Goal: Communication & Community: Answer question/provide support

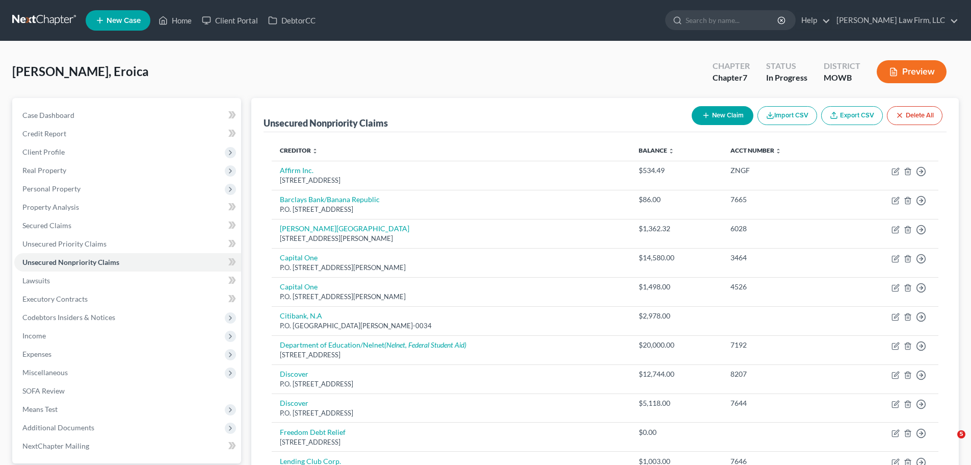
click at [162, 21] on icon at bounding box center [163, 20] width 9 height 12
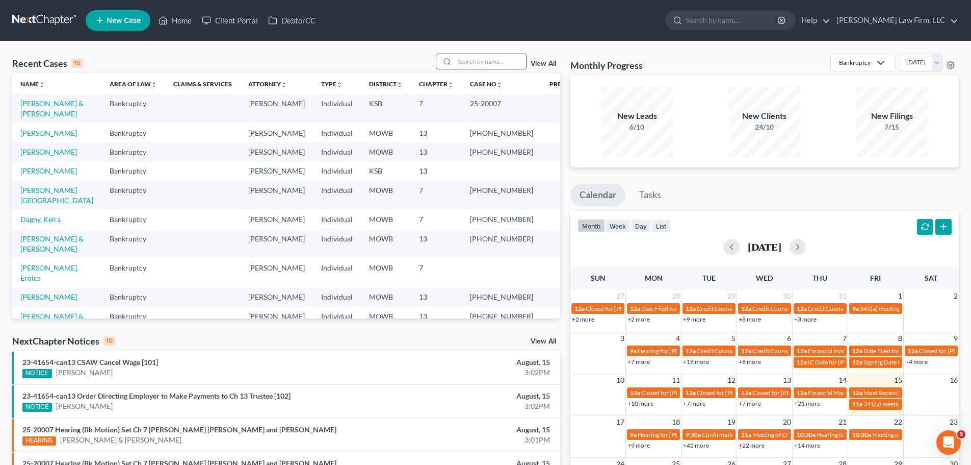
click at [504, 63] on input "search" at bounding box center [490, 61] width 71 height 15
type input "[PERSON_NAME]"
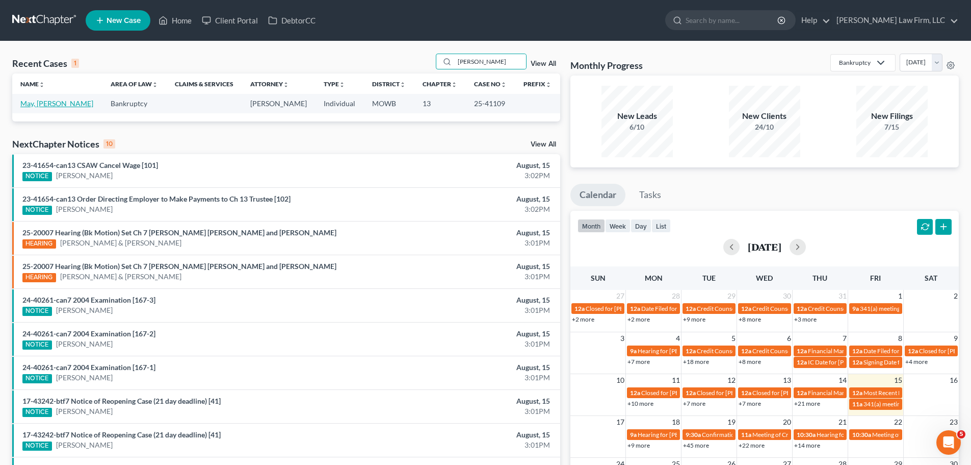
click at [44, 107] on link "May, [PERSON_NAME]" at bounding box center [56, 103] width 73 height 9
select select "2"
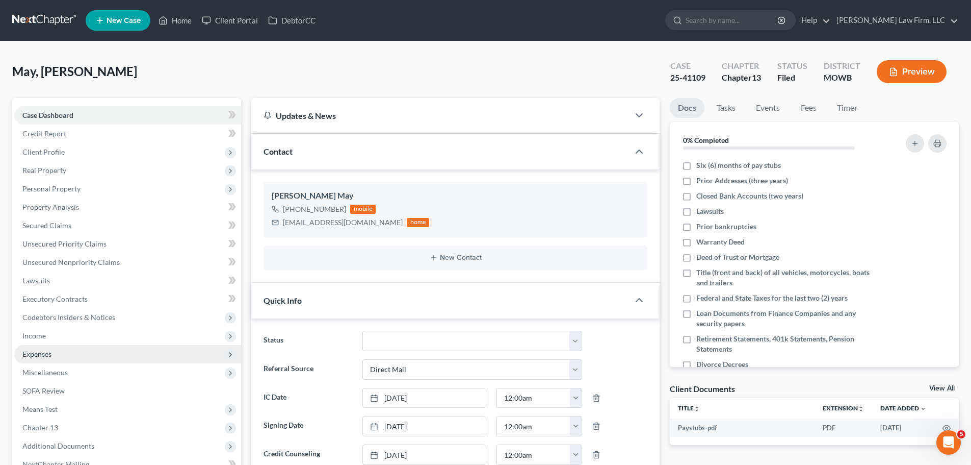
scroll to position [309, 0]
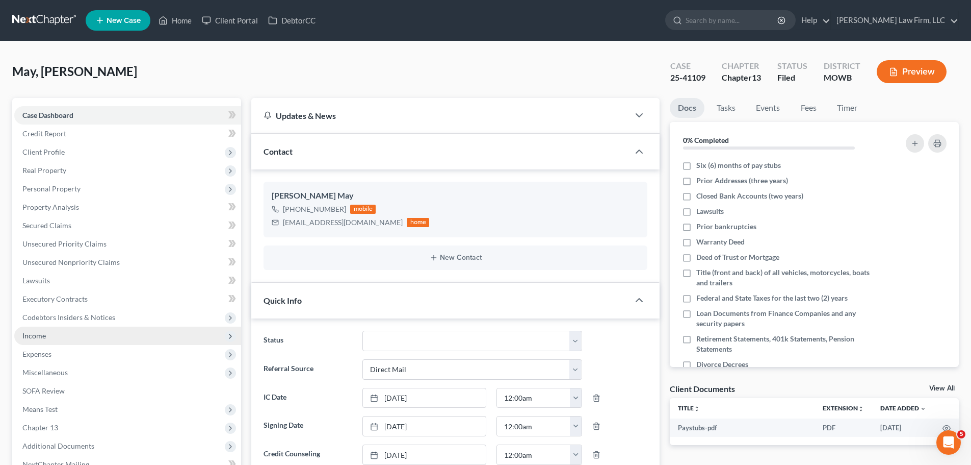
click at [78, 338] on span "Income" at bounding box center [127, 335] width 227 height 18
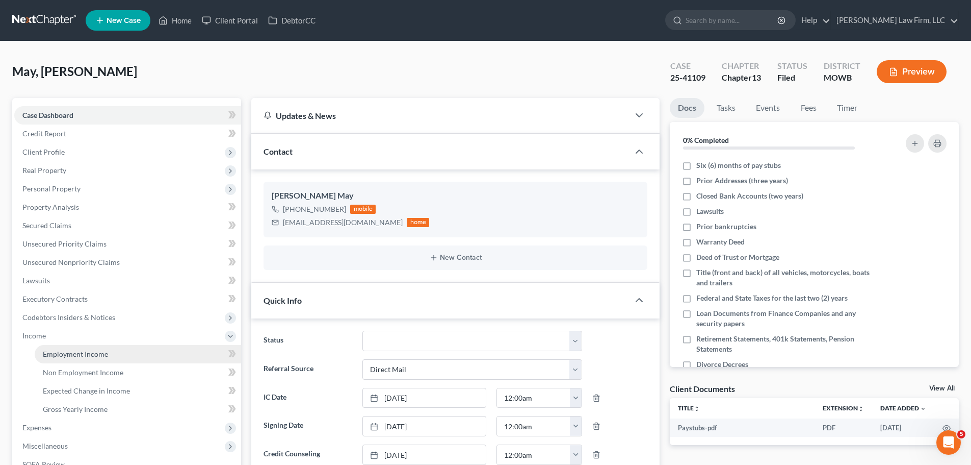
click at [106, 355] on span "Employment Income" at bounding box center [75, 353] width 65 height 9
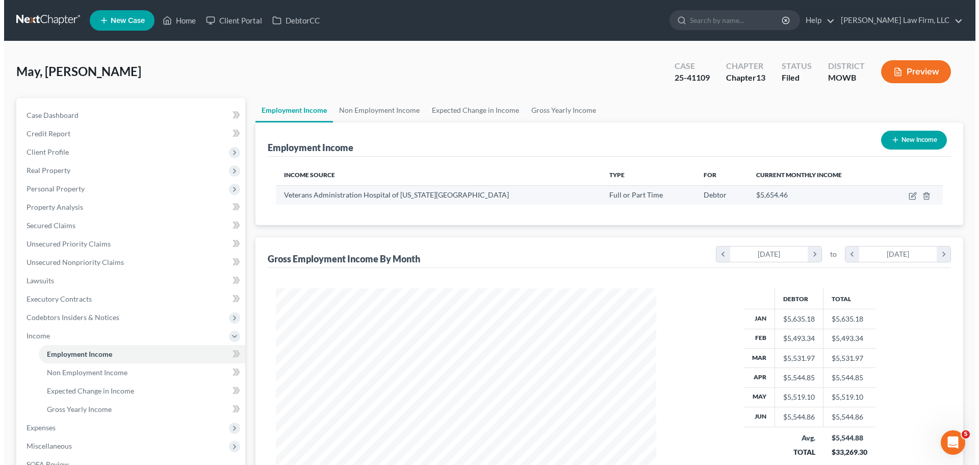
scroll to position [190, 401]
click at [911, 195] on icon "button" at bounding box center [909, 196] width 8 height 8
select select "0"
select select "26"
select select "2"
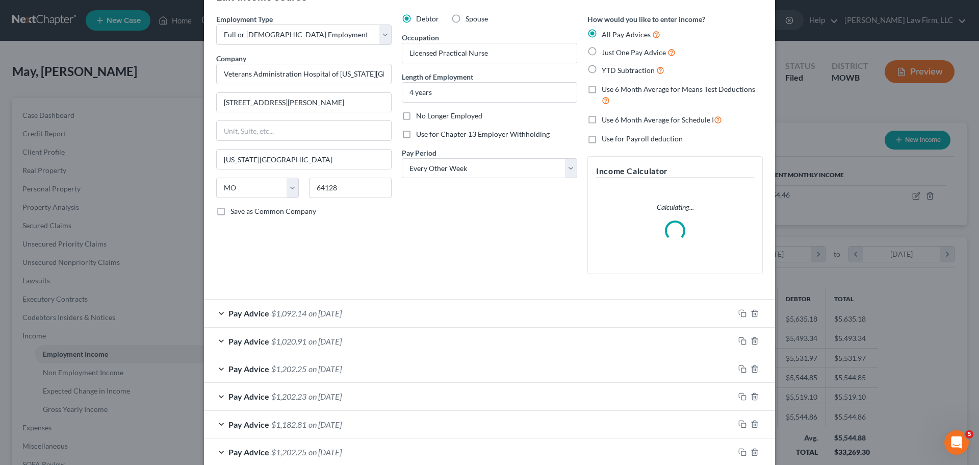
scroll to position [51, 0]
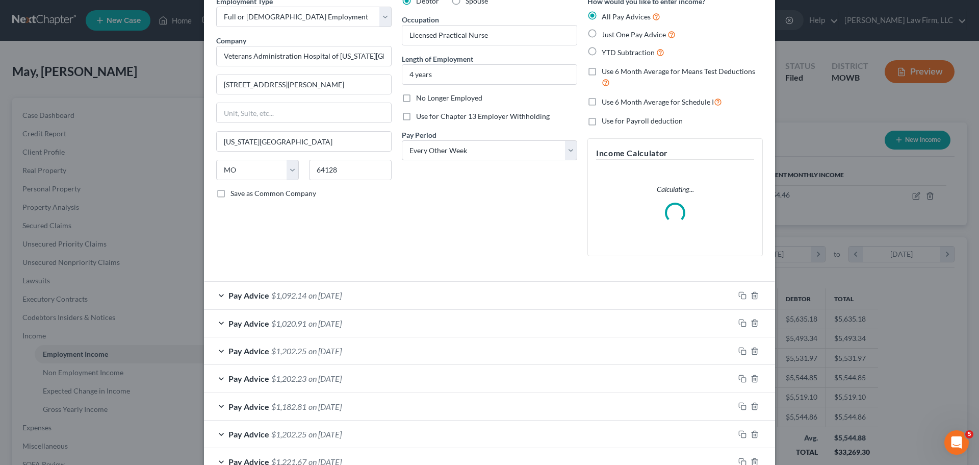
click at [356, 302] on div "Pay Advice $1,092.14 on [DATE]" at bounding box center [469, 294] width 530 height 27
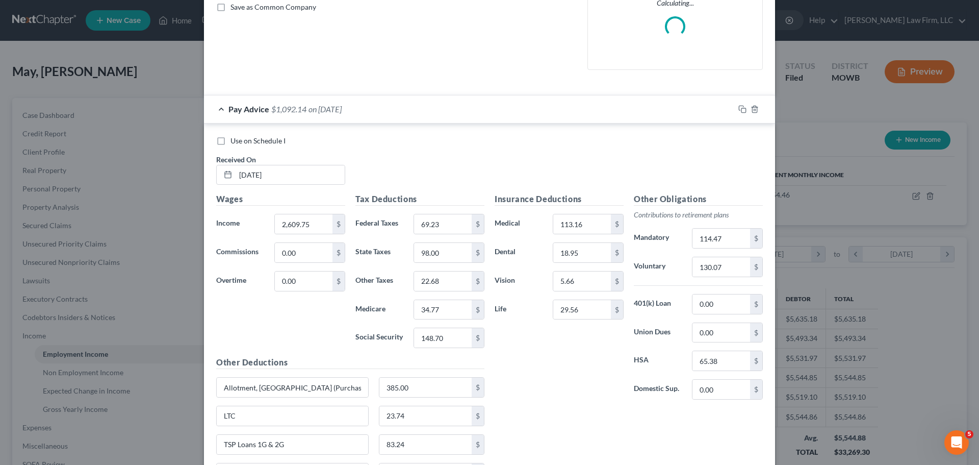
scroll to position [255, 0]
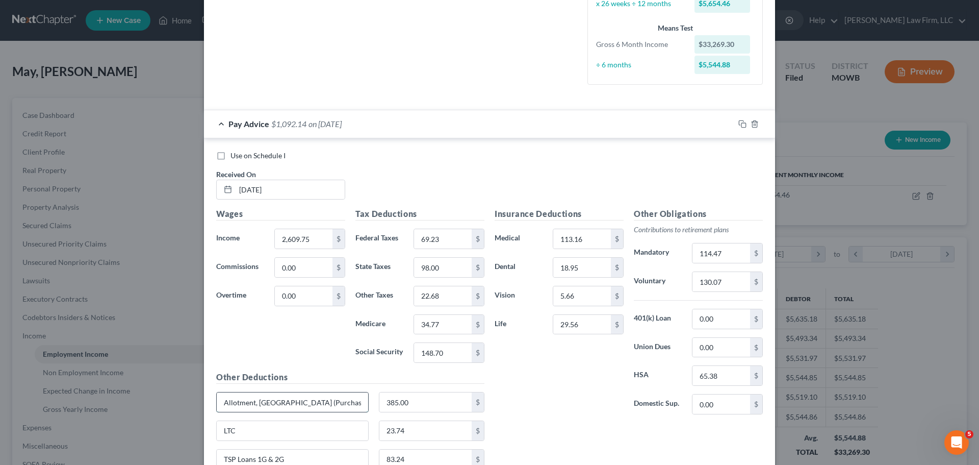
drag, startPoint x: 311, startPoint y: 397, endPoint x: 222, endPoint y: 395, distance: 88.8
click at [222, 395] on input "Allotment, [GEOGRAPHIC_DATA] (Purchasing Power)" at bounding box center [292, 401] width 151 height 19
type input "385.00"
click at [230, 156] on label "Use on Schedule I" at bounding box center [257, 155] width 55 height 10
click at [235, 156] on input "Use on Schedule I" at bounding box center [238, 153] width 7 height 7
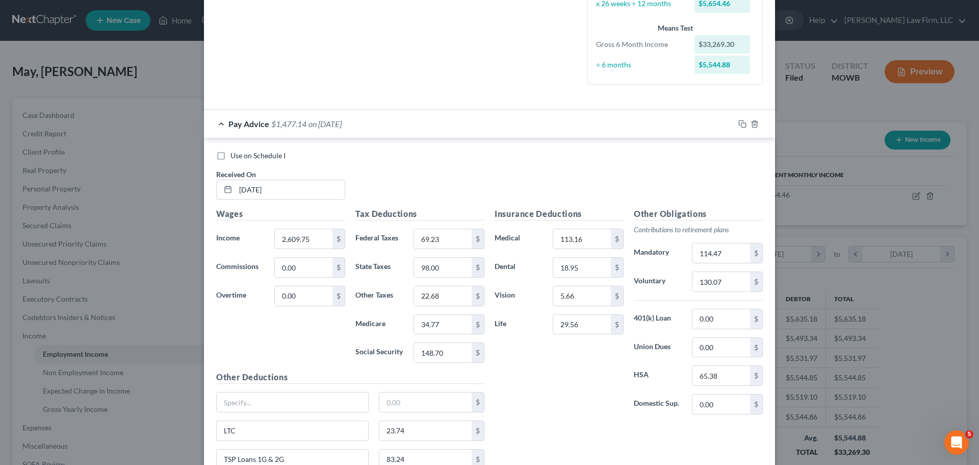
checkbox input "true"
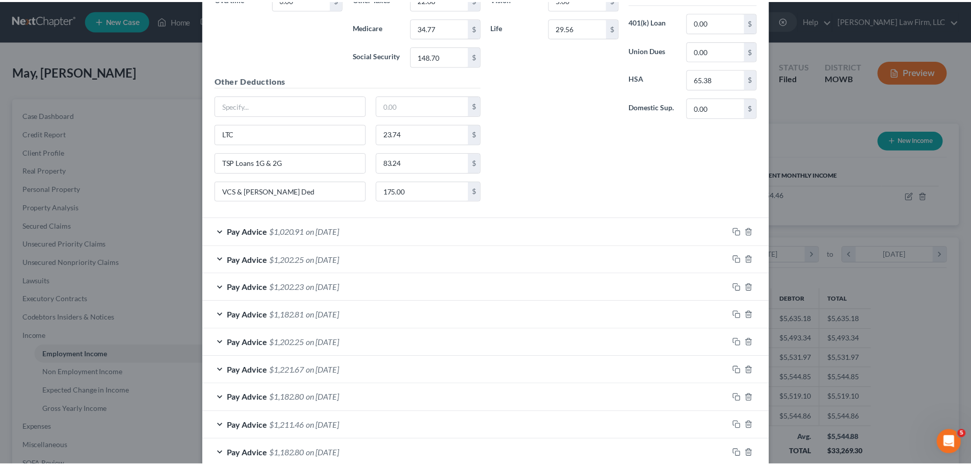
scroll to position [714, 0]
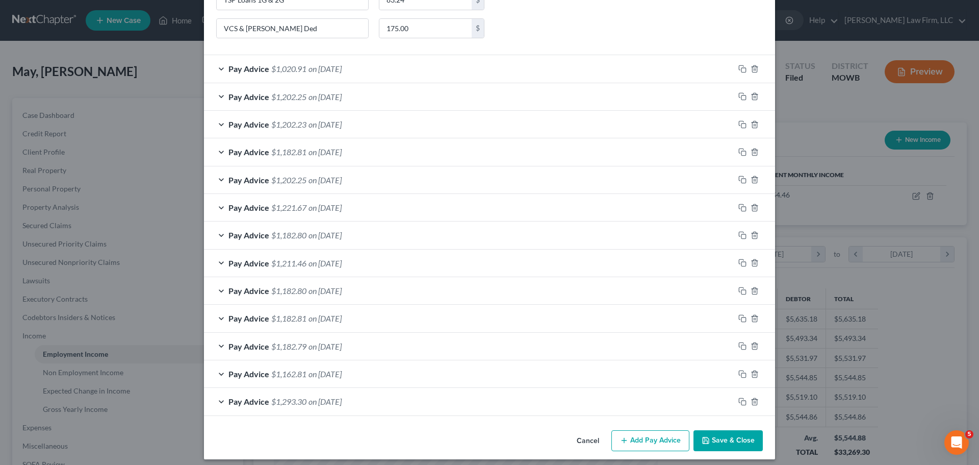
click at [731, 437] on button "Save & Close" at bounding box center [728, 440] width 69 height 21
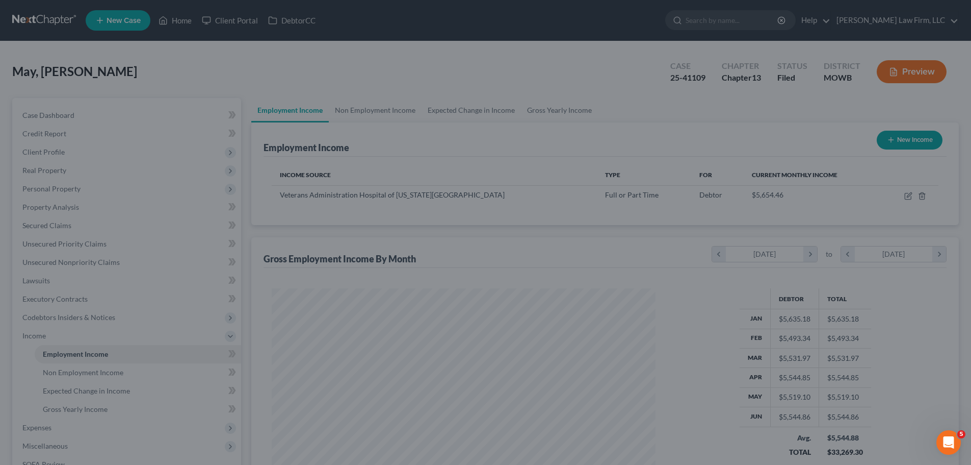
scroll to position [509751, 509540]
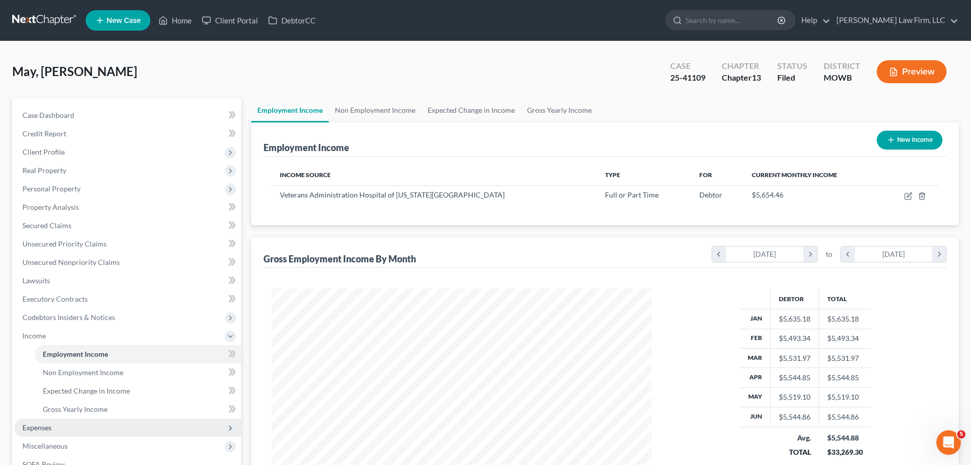
click at [61, 428] on span "Expenses" at bounding box center [127, 427] width 227 height 18
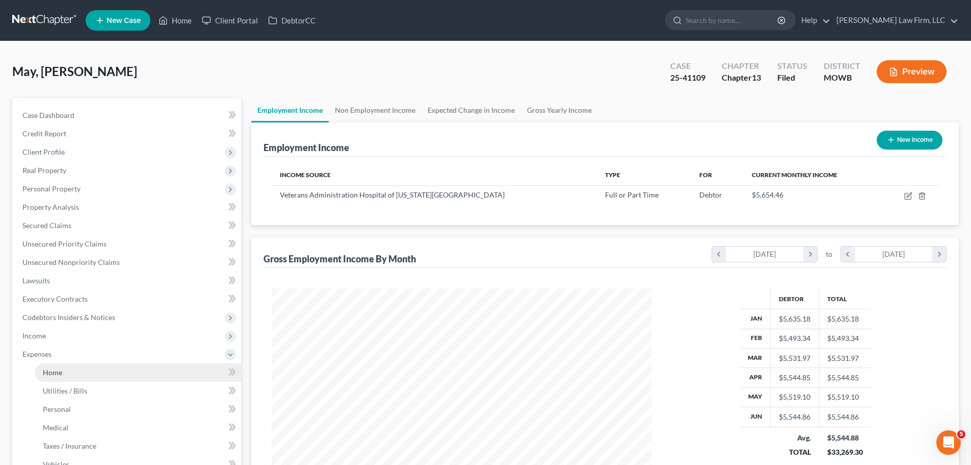
click at [95, 369] on link "Home" at bounding box center [138, 372] width 207 height 18
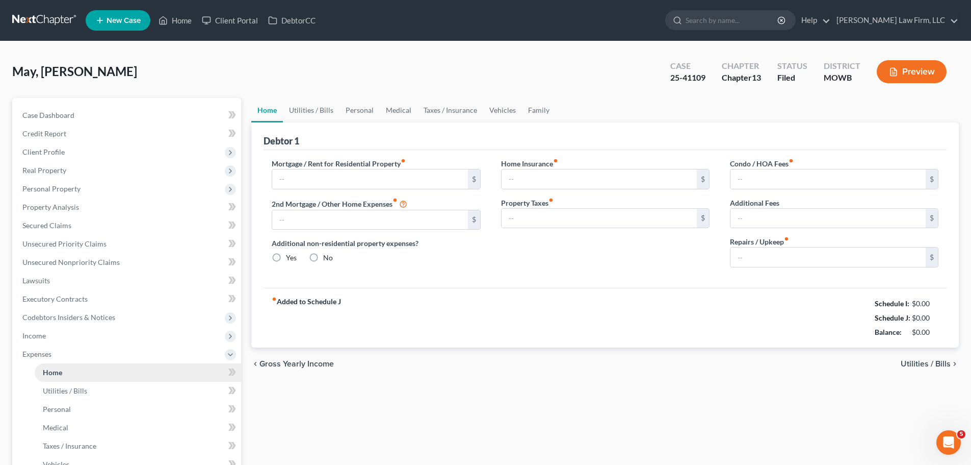
type input "0.00"
radio input "true"
type input "0.00"
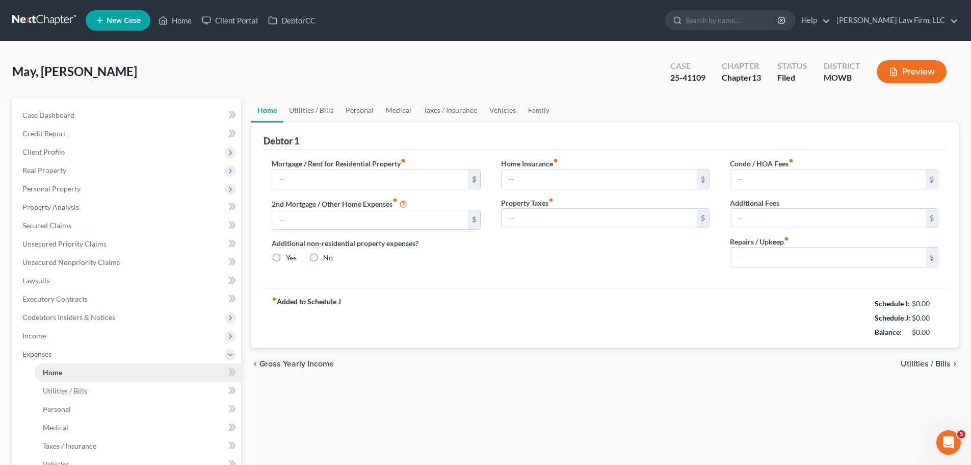
type input "0.00"
click at [314, 110] on link "Utilities / Bills" at bounding box center [311, 110] width 57 height 24
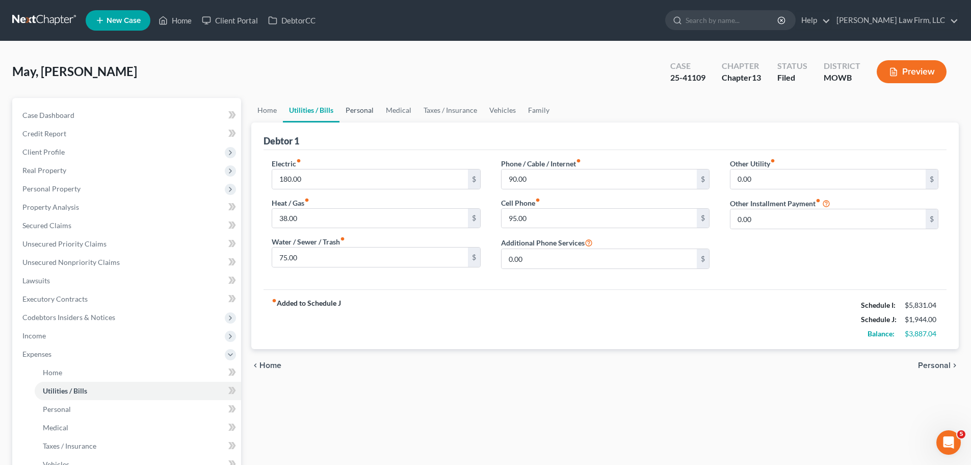
click at [358, 109] on link "Personal" at bounding box center [360, 110] width 40 height 24
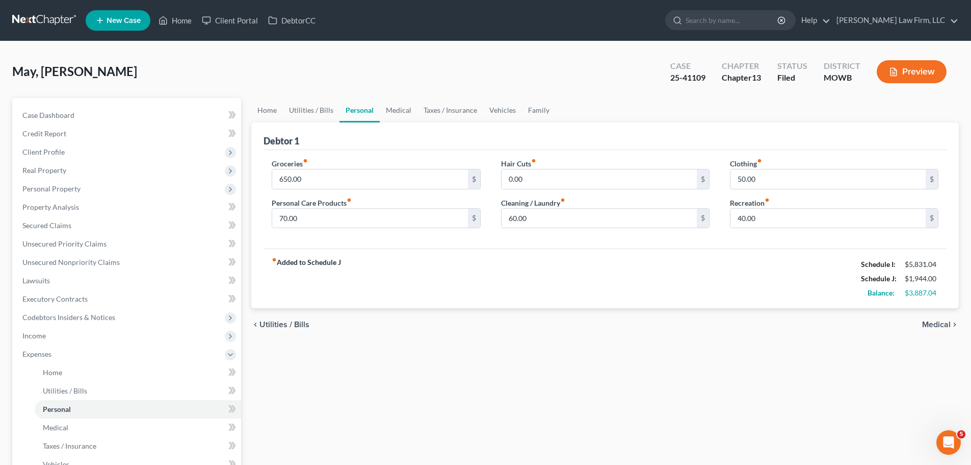
click at [893, 76] on icon "button" at bounding box center [894, 72] width 6 height 8
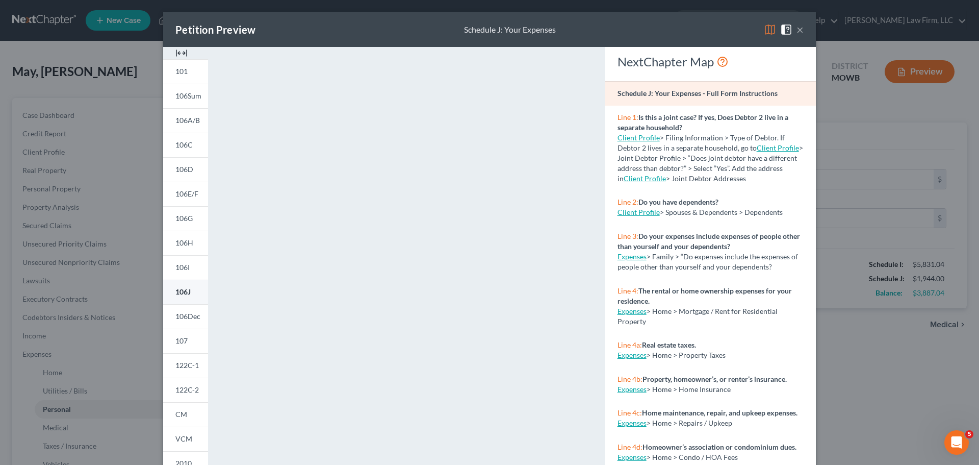
click at [188, 299] on link "106J" at bounding box center [185, 291] width 45 height 24
click at [797, 31] on button "×" at bounding box center [800, 29] width 7 height 12
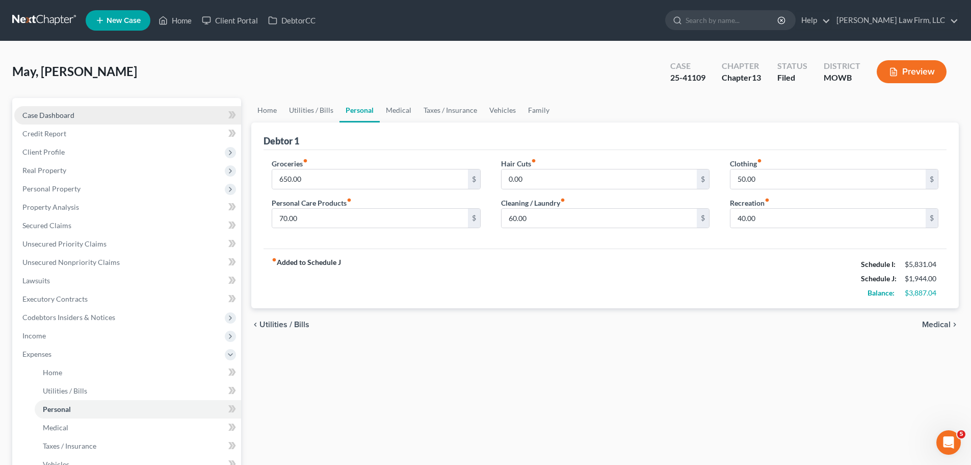
click at [109, 110] on link "Case Dashboard" at bounding box center [127, 115] width 227 height 18
select select "2"
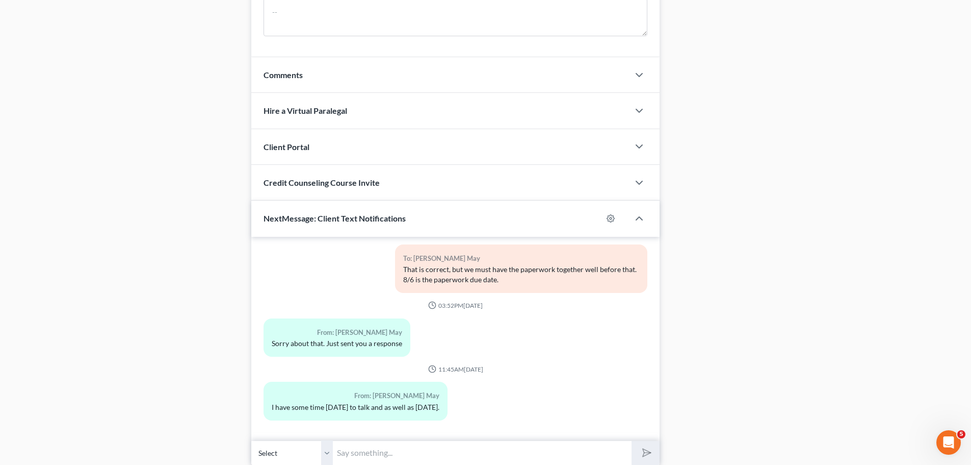
scroll to position [858, 0]
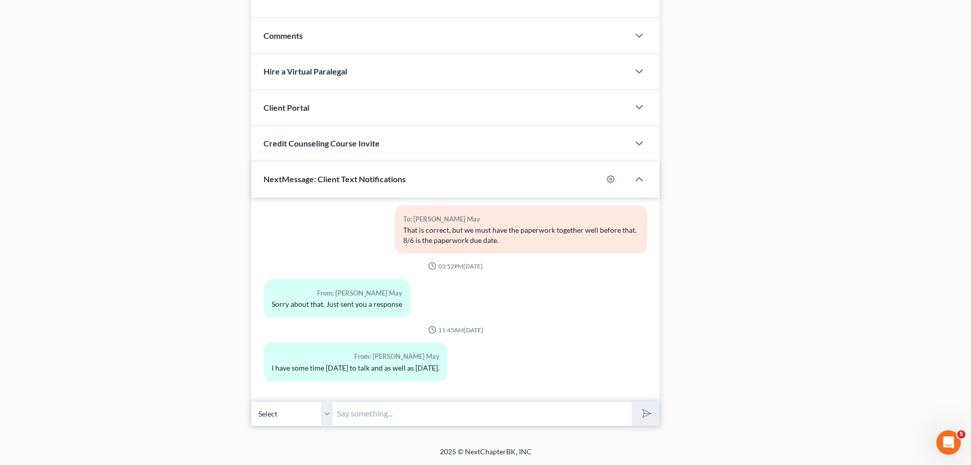
click at [328, 409] on select "Select [PHONE_NUMBER] - [PERSON_NAME] May" at bounding box center [292, 413] width 82 height 25
click at [351, 414] on input "text" at bounding box center [482, 413] width 299 height 25
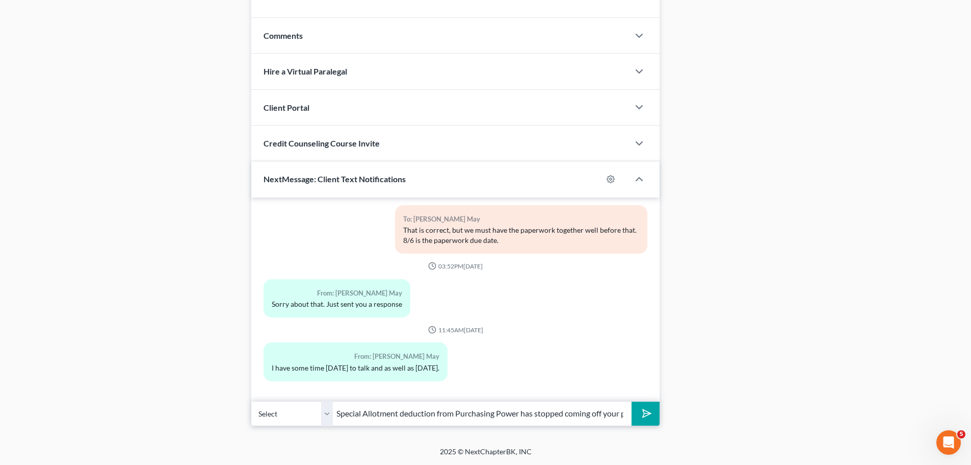
scroll to position [0, 224]
type input "Good afternoon, [PERSON_NAME]. Can you let me know if the Special Allotment ded…"
click at [632, 401] on button "submit" at bounding box center [646, 413] width 28 height 24
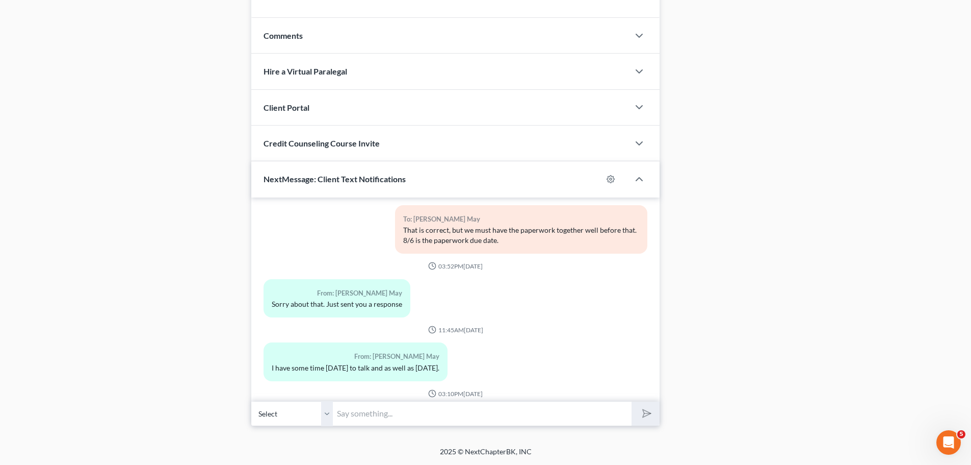
scroll to position [382, 0]
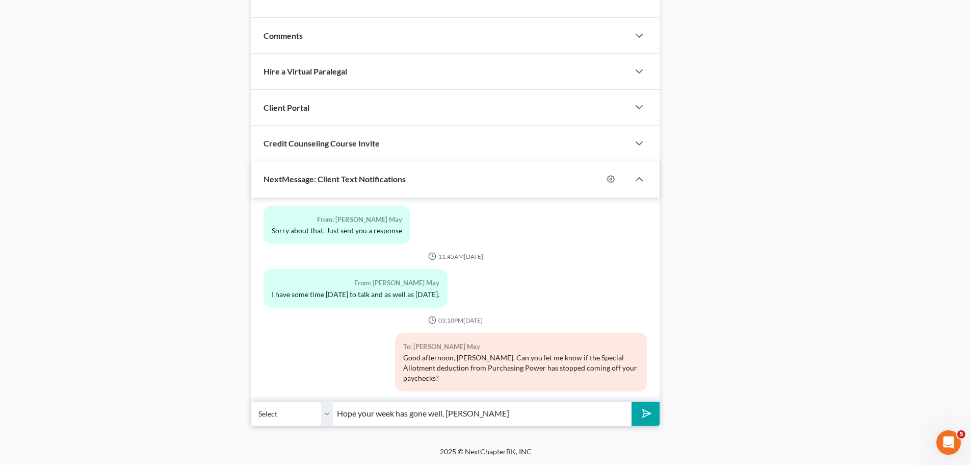
type input "Hope your week has gone well, [PERSON_NAME]"
click at [632, 401] on button "submit" at bounding box center [646, 413] width 28 height 24
